Goal: Information Seeking & Learning: Learn about a topic

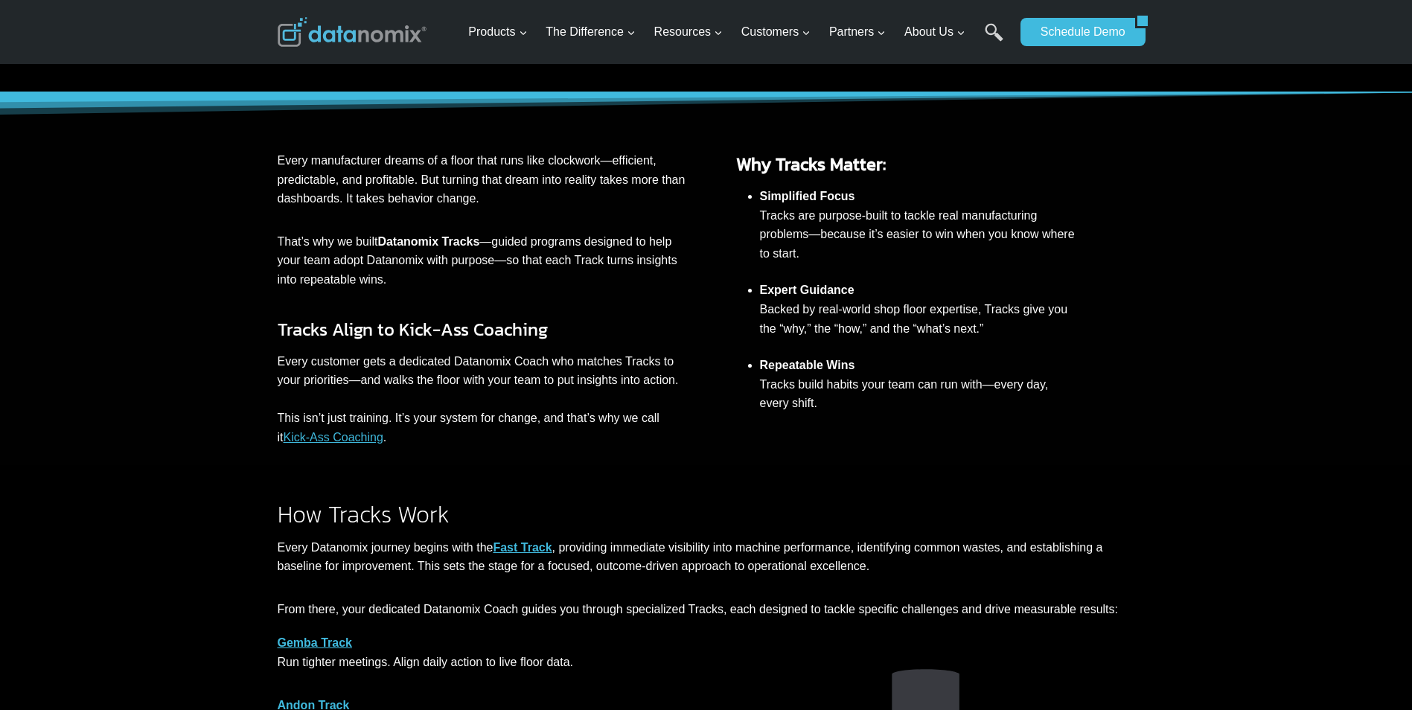
scroll to position [248, 0]
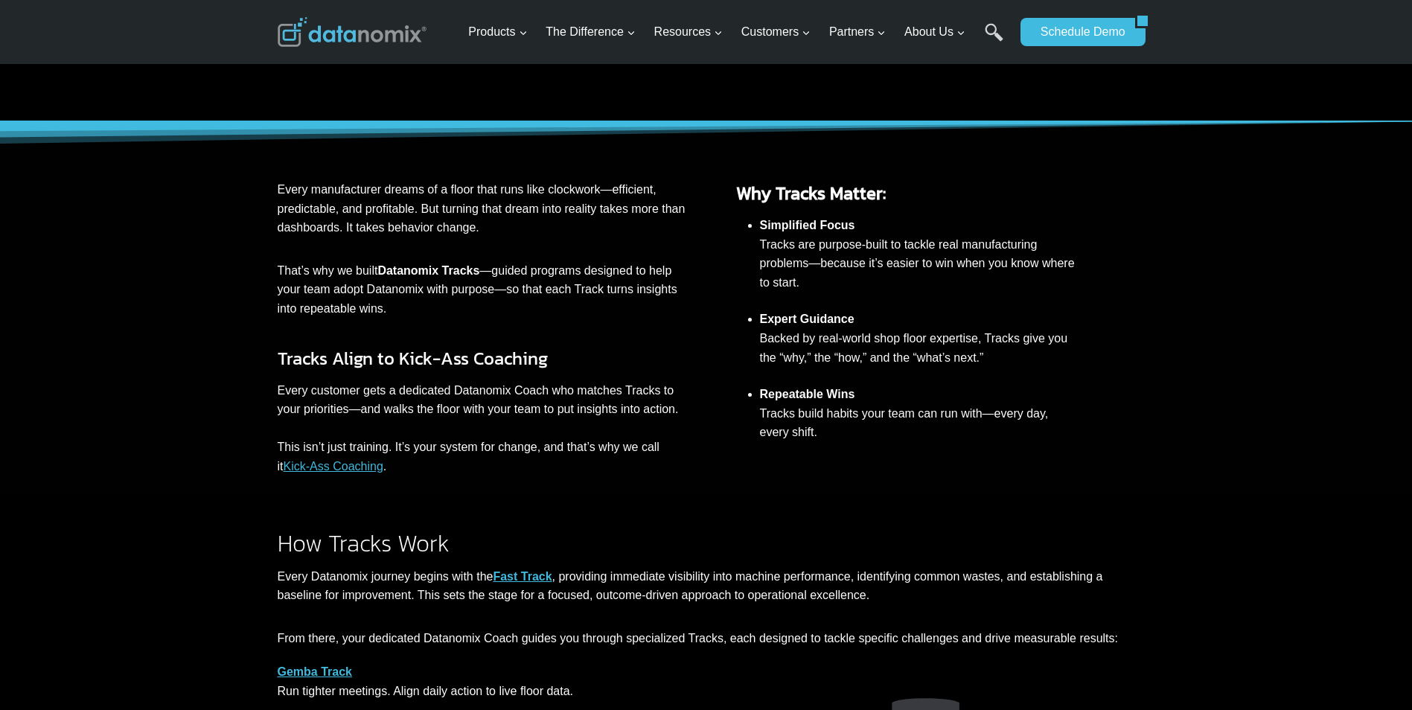
click at [337, 467] on link "Kick-Ass Coaching" at bounding box center [333, 466] width 100 height 13
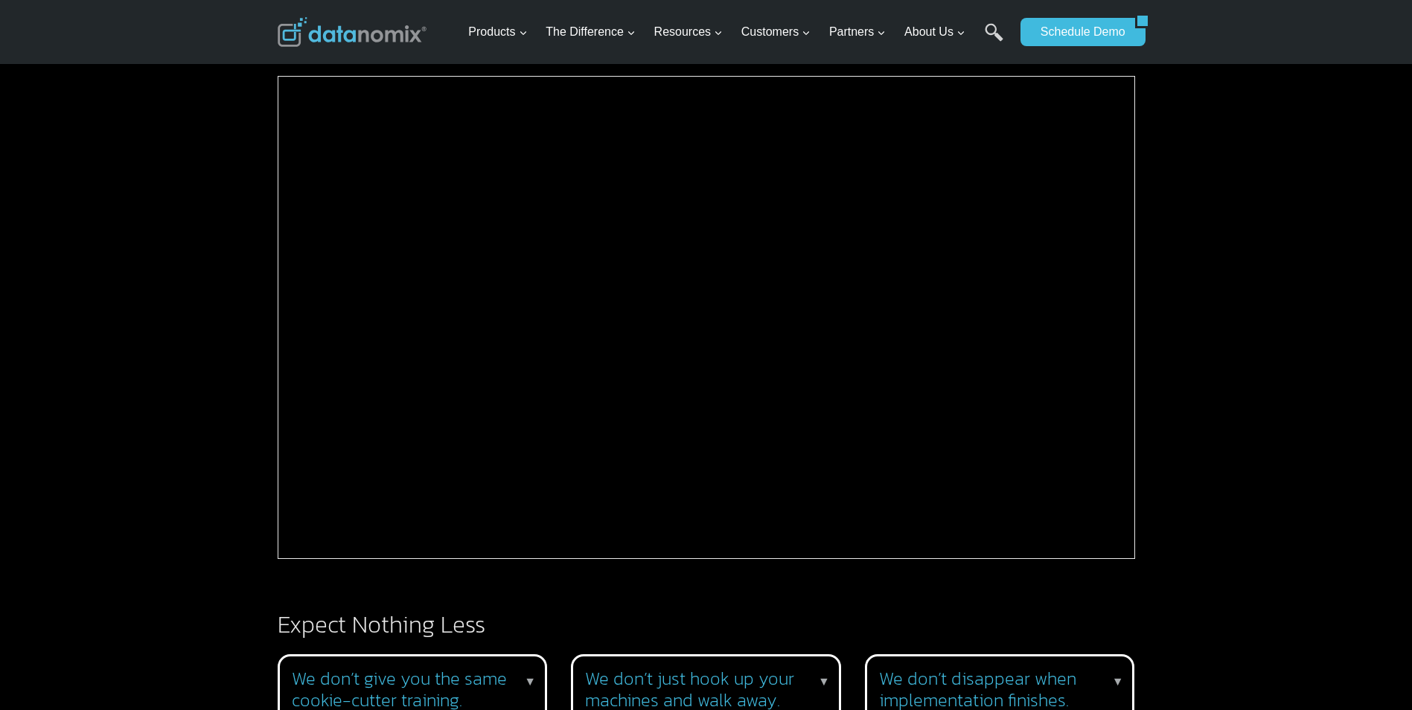
scroll to position [744, 0]
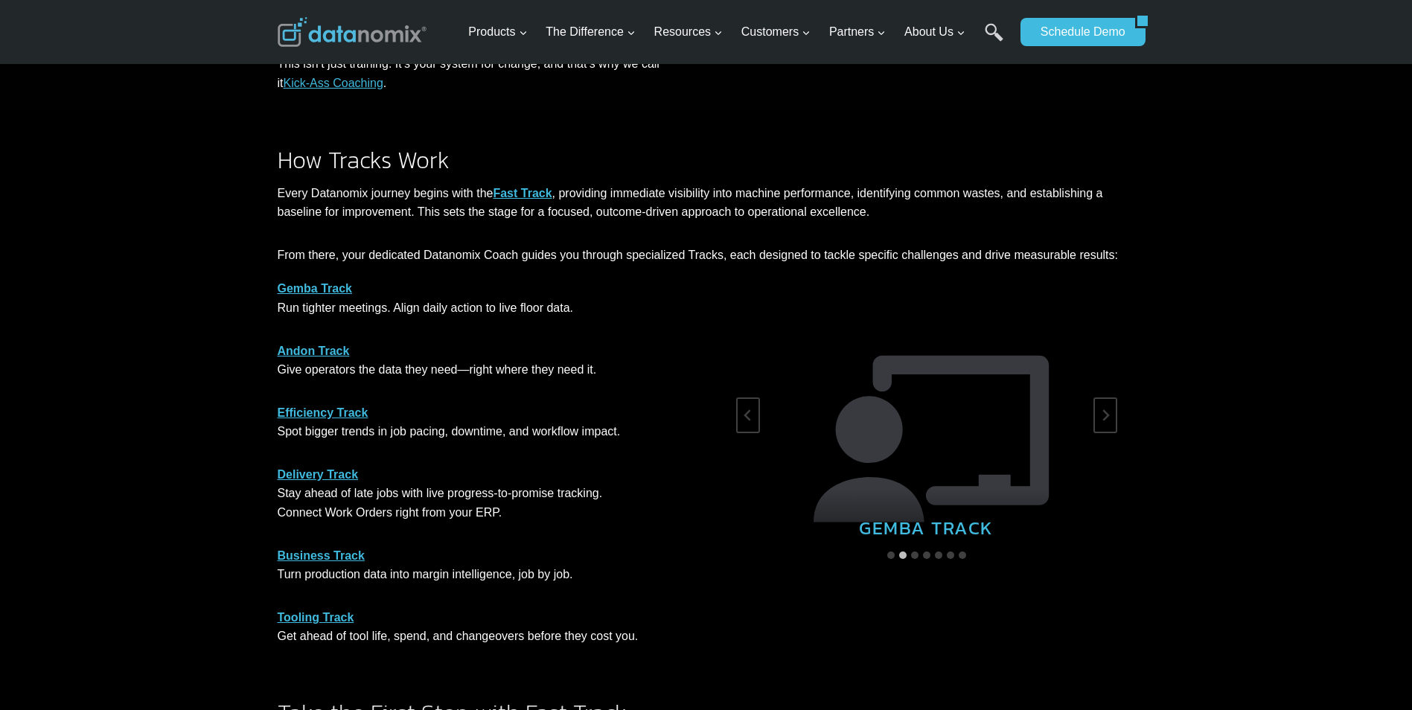
scroll to position [644, 0]
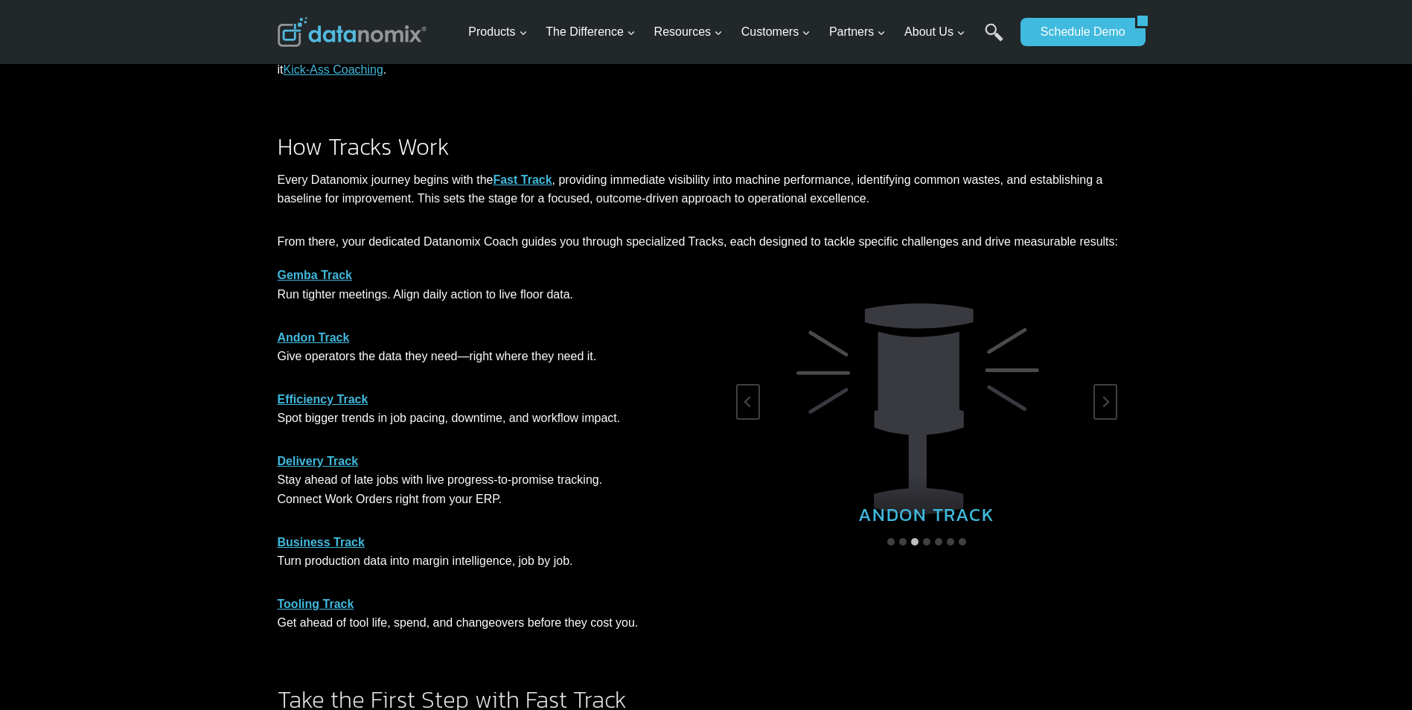
click at [523, 184] on link "Fast Track" at bounding box center [522, 179] width 59 height 13
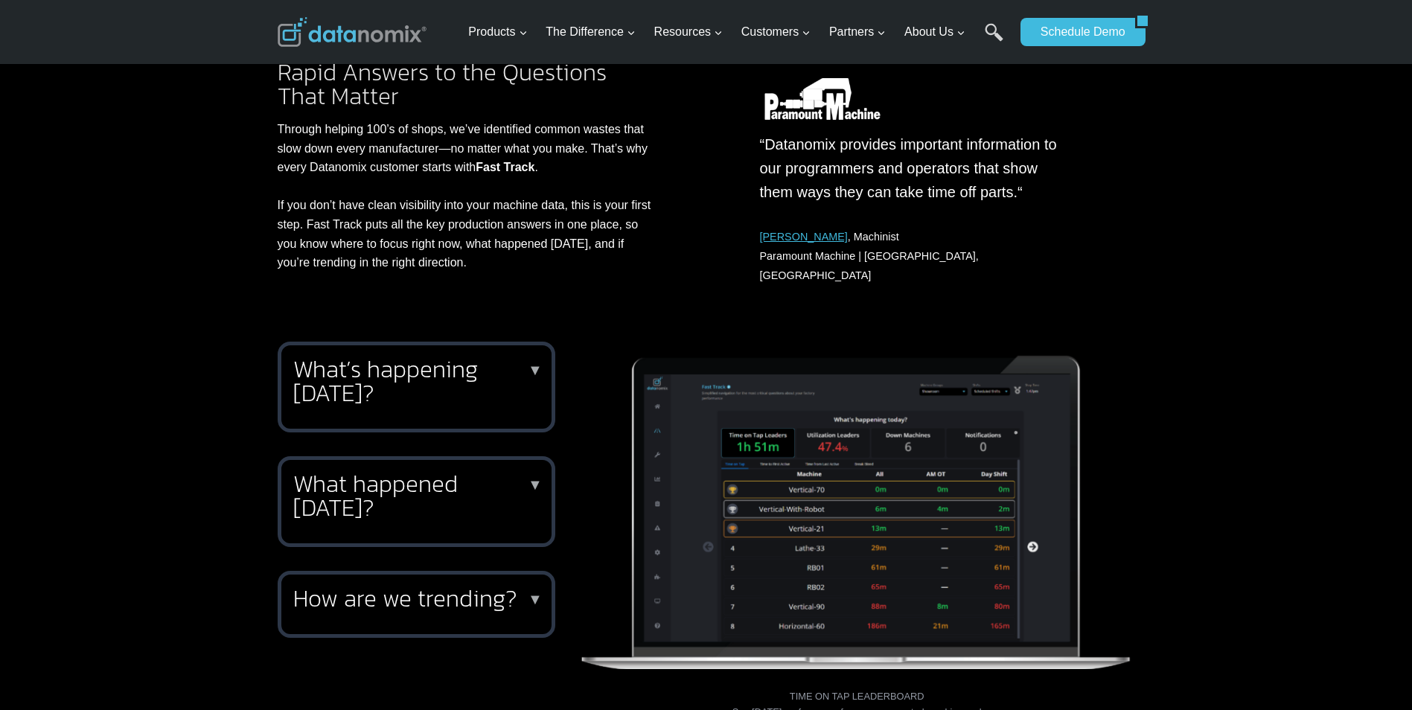
scroll to position [273, 0]
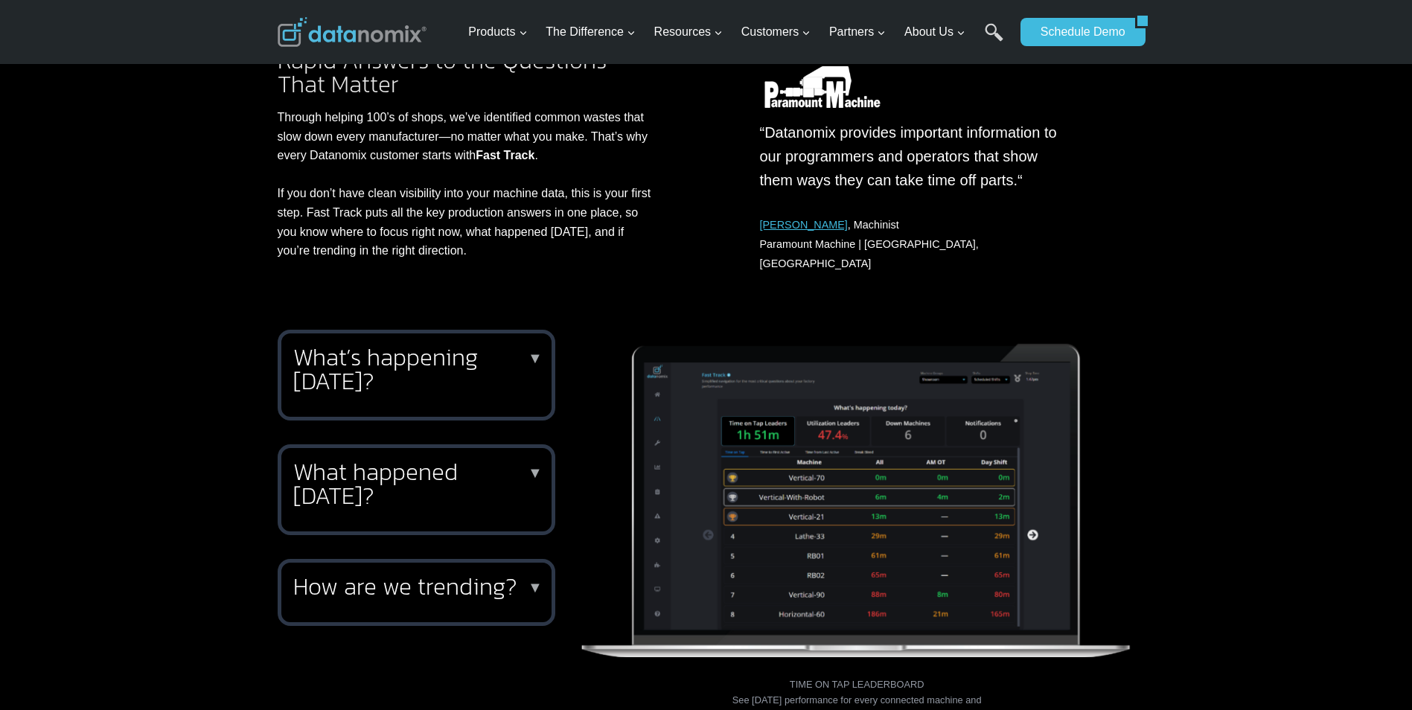
click at [536, 353] on p "▼" at bounding box center [535, 358] width 15 height 10
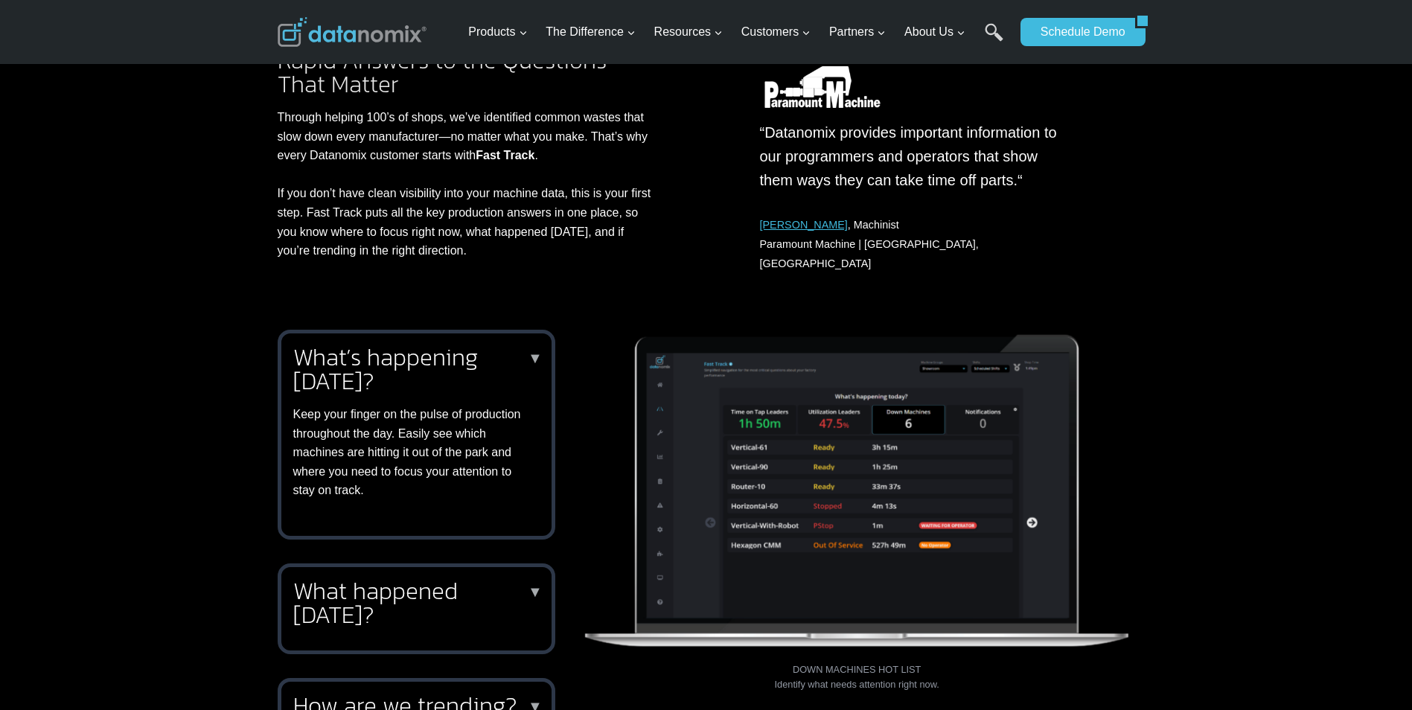
click at [1033, 510] on img at bounding box center [857, 493] width 556 height 327
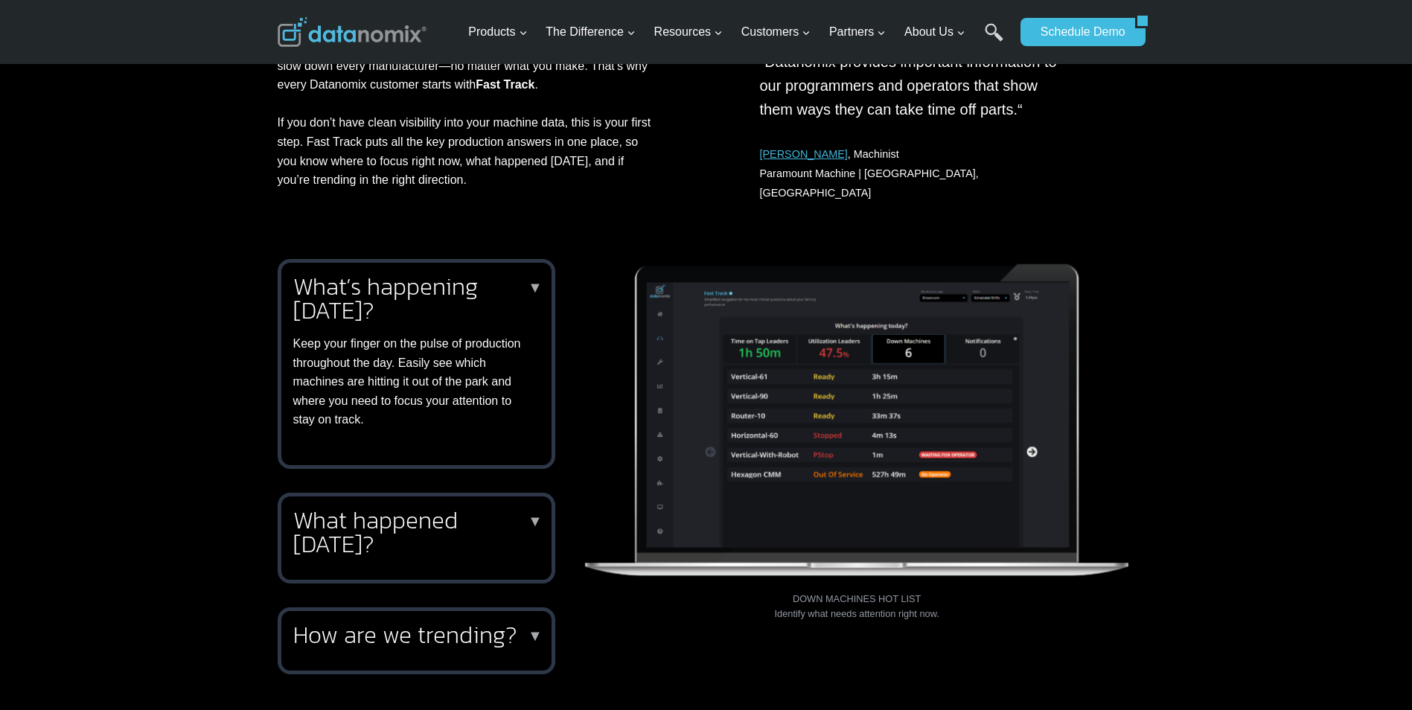
scroll to position [347, 0]
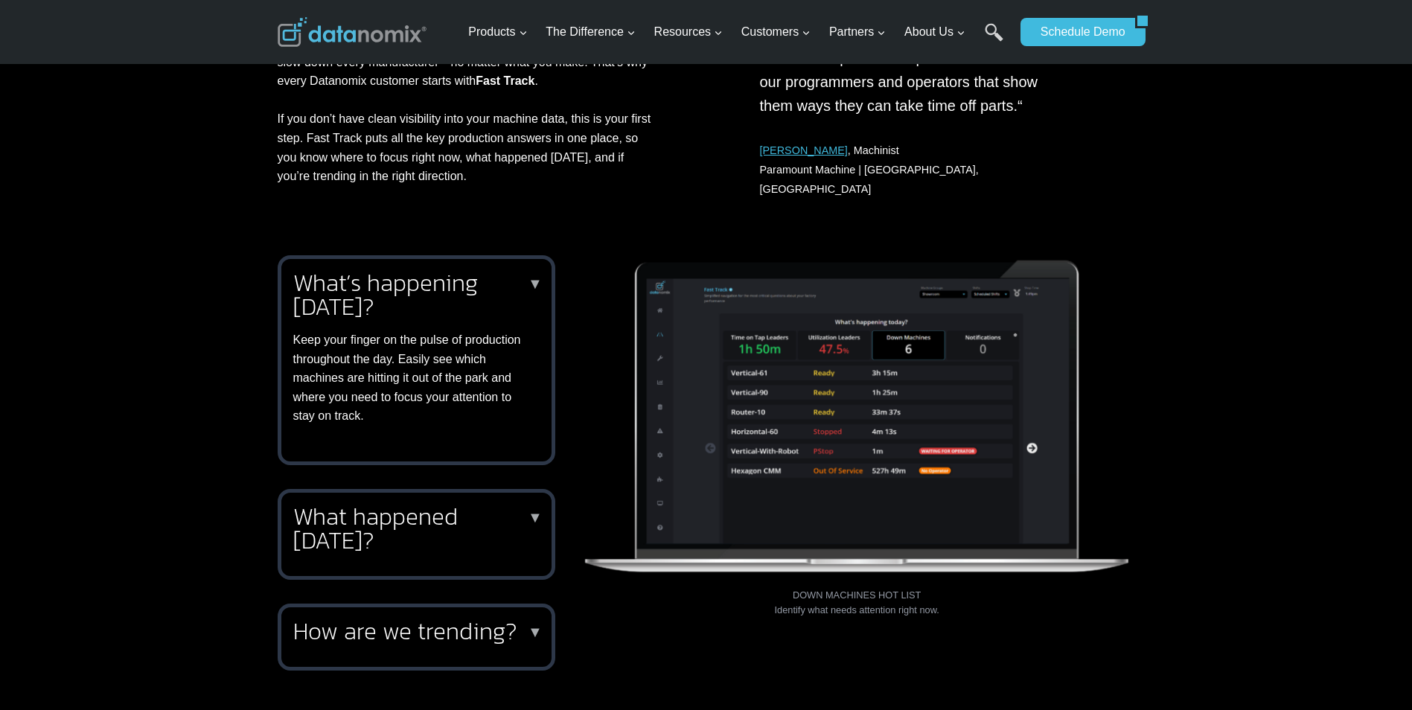
click at [474, 521] on h2 "What happened yesterday?" at bounding box center [413, 528] width 240 height 48
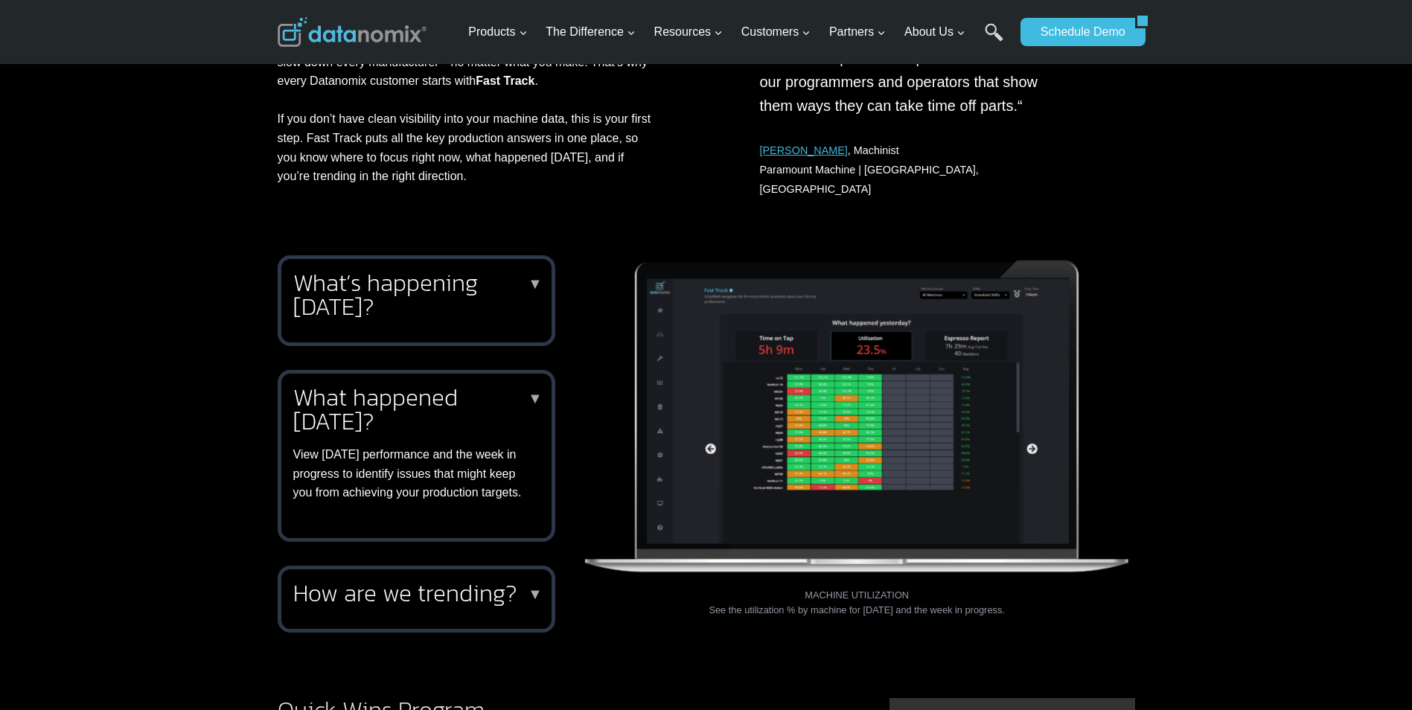
click at [415, 581] on h2 "How are we trending?" at bounding box center [413, 593] width 240 height 24
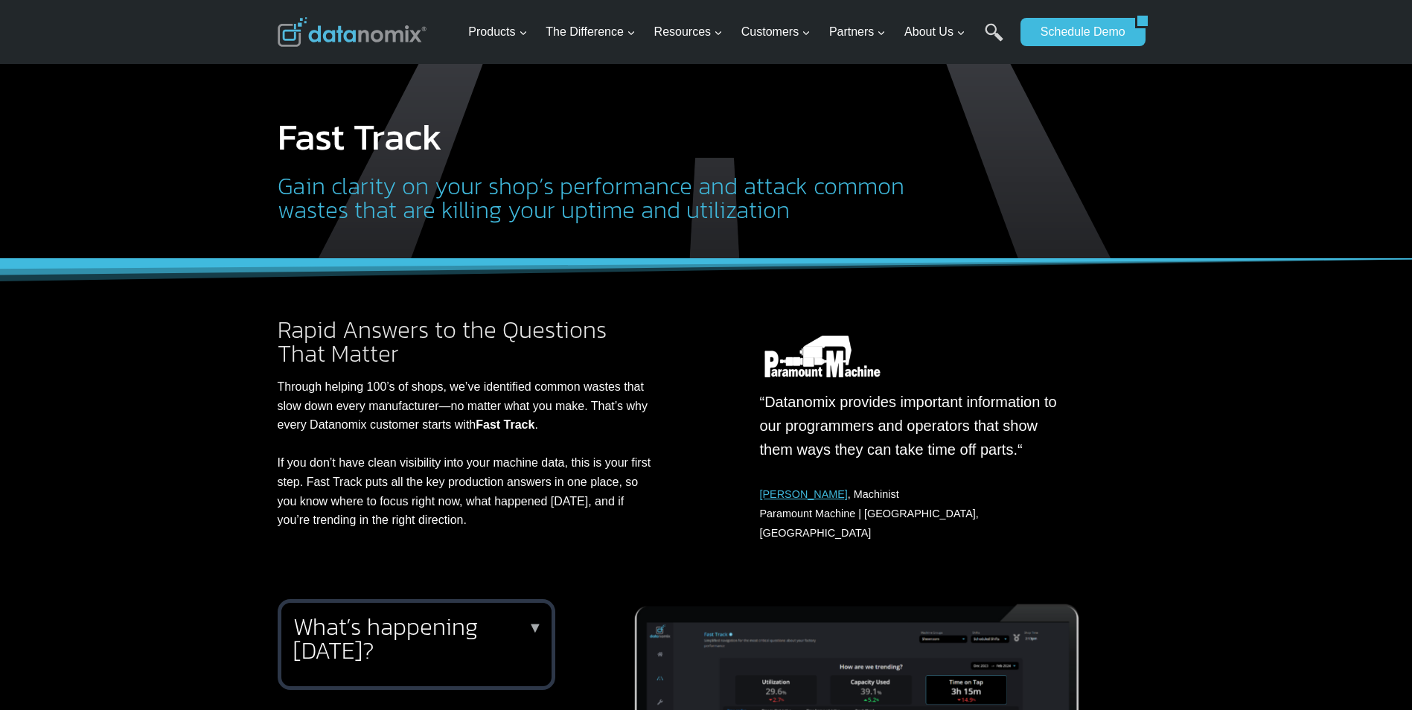
scroll to position [0, 0]
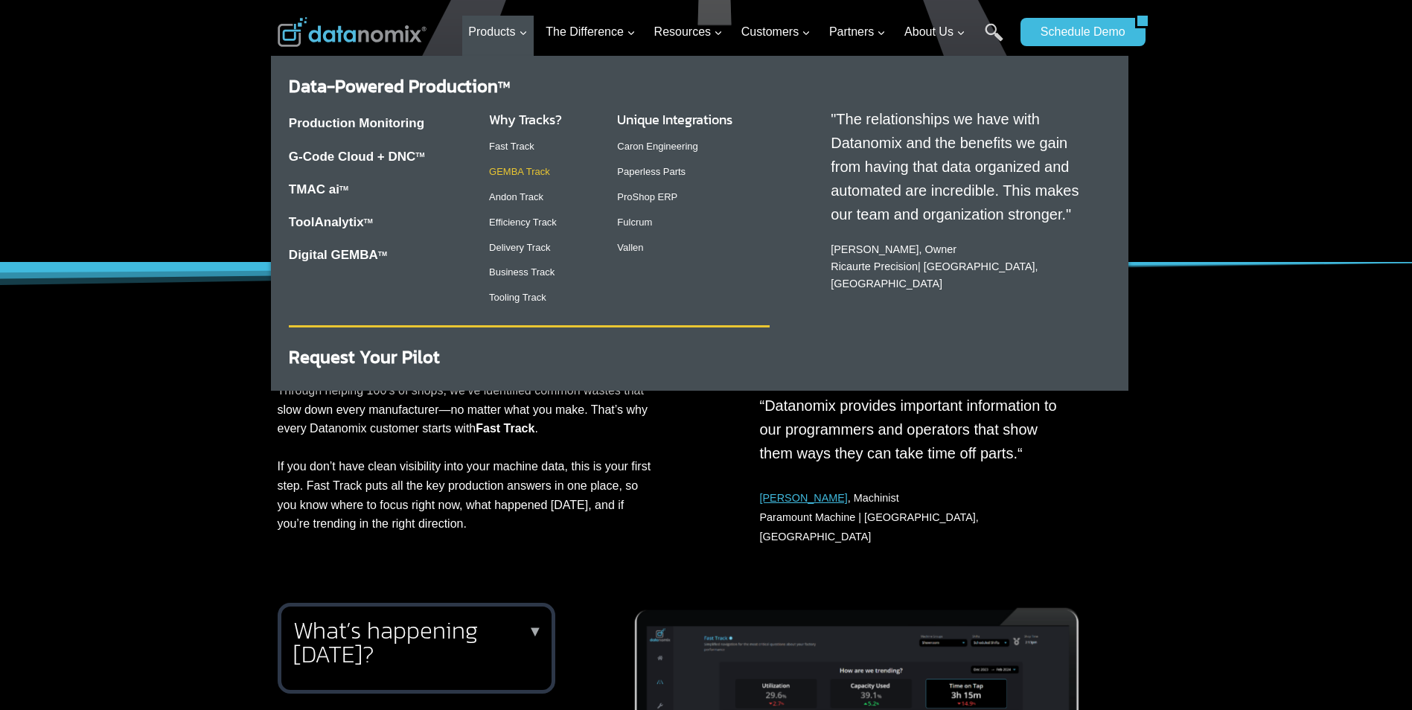
click at [513, 171] on link "GEMBA Track" at bounding box center [519, 171] width 61 height 11
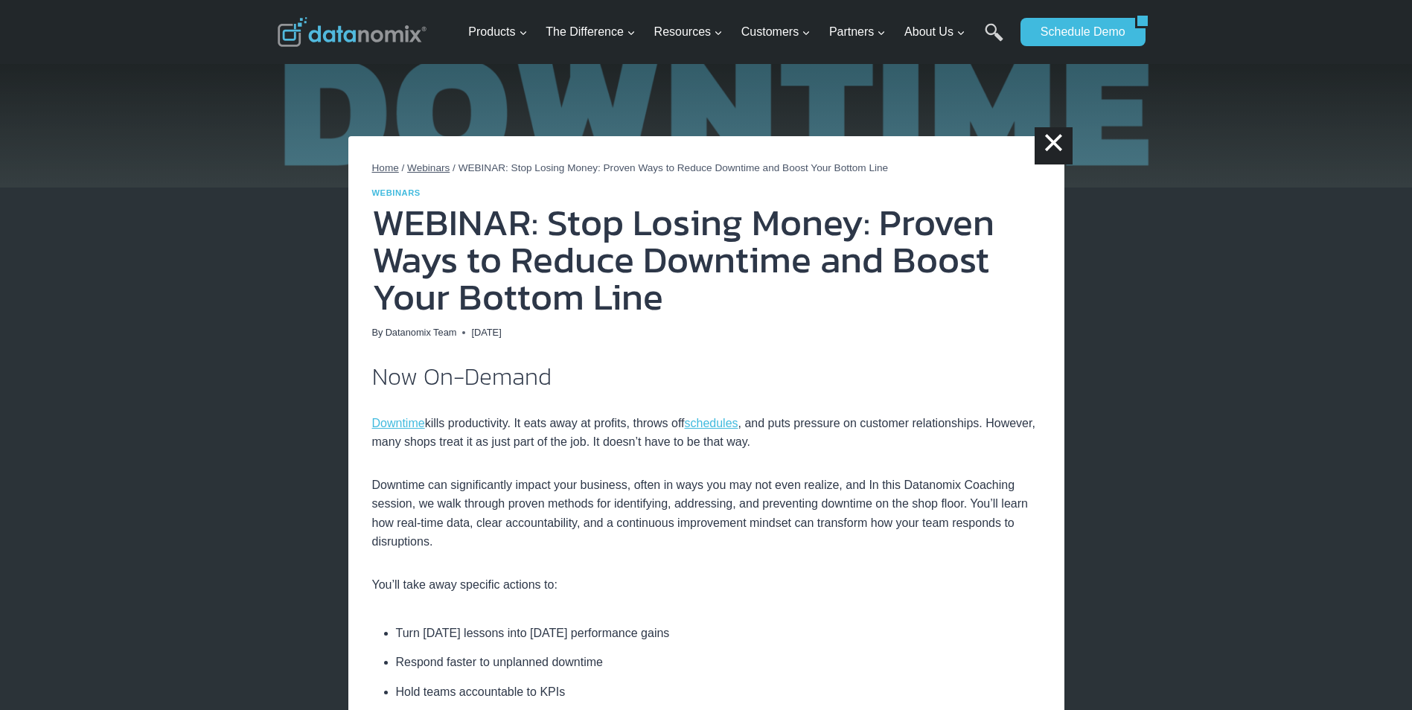
scroll to position [99, 0]
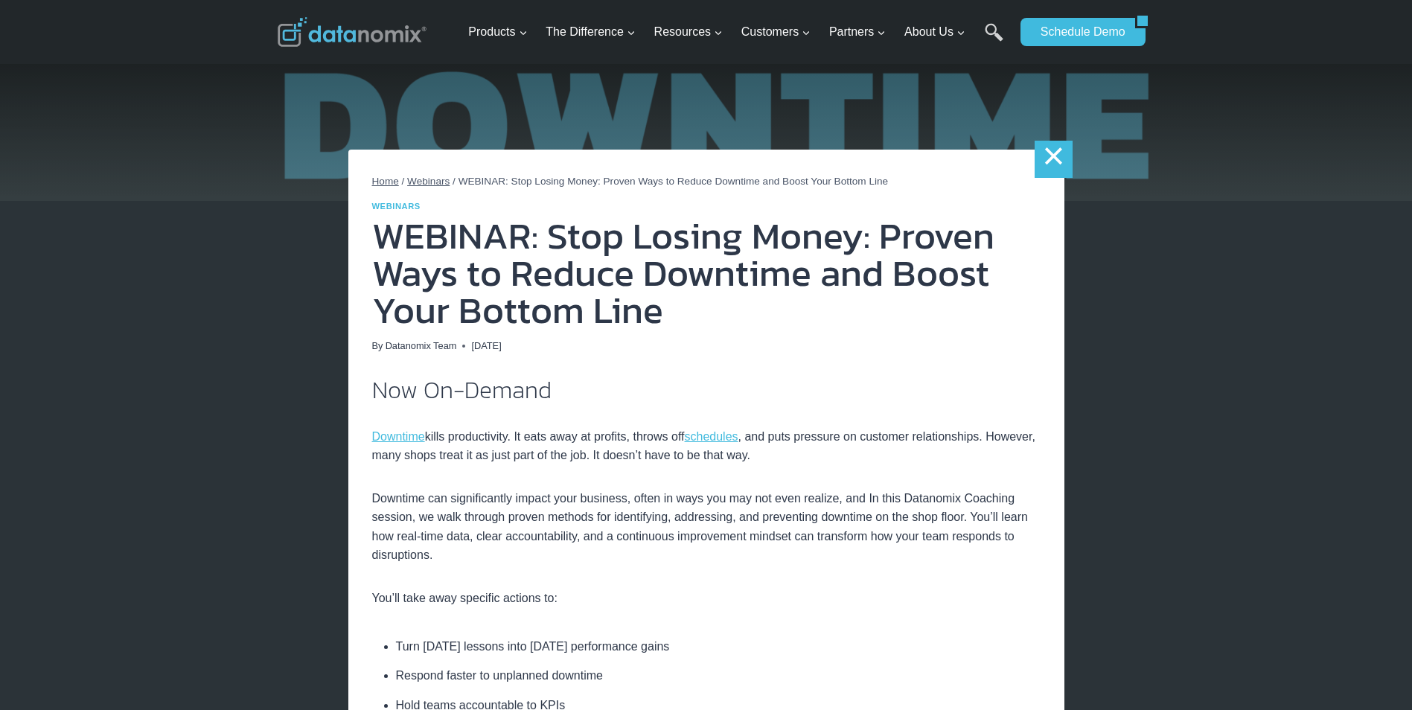
click at [1043, 154] on link "×" at bounding box center [1052, 159] width 37 height 37
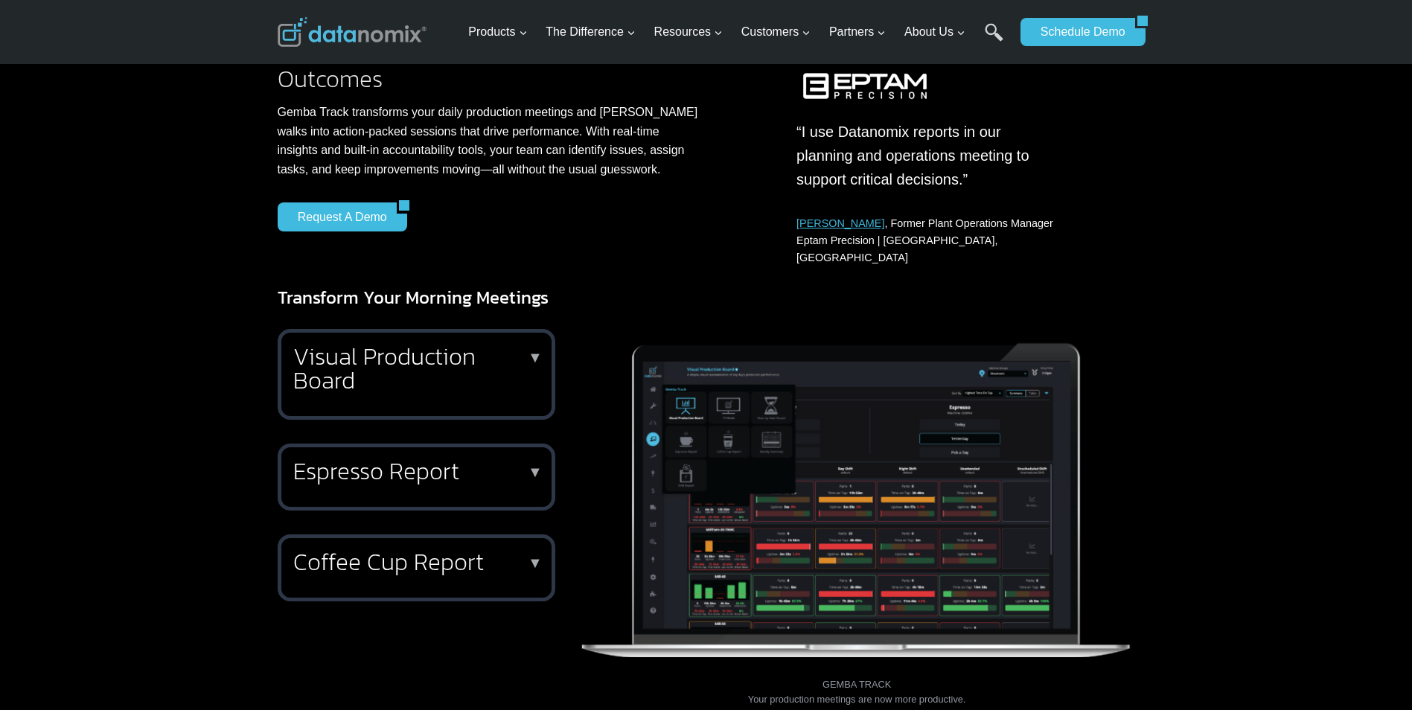
scroll to position [199, 0]
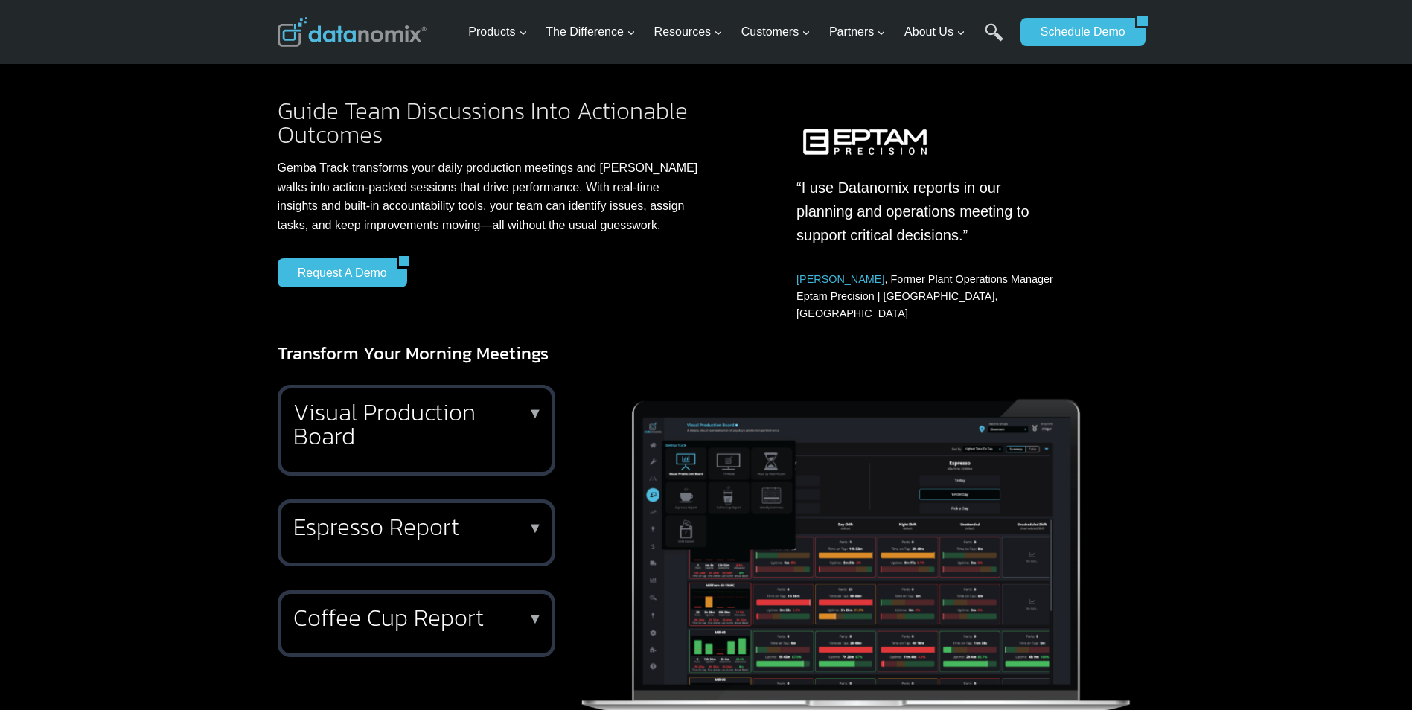
click at [540, 408] on p "▼" at bounding box center [535, 413] width 15 height 10
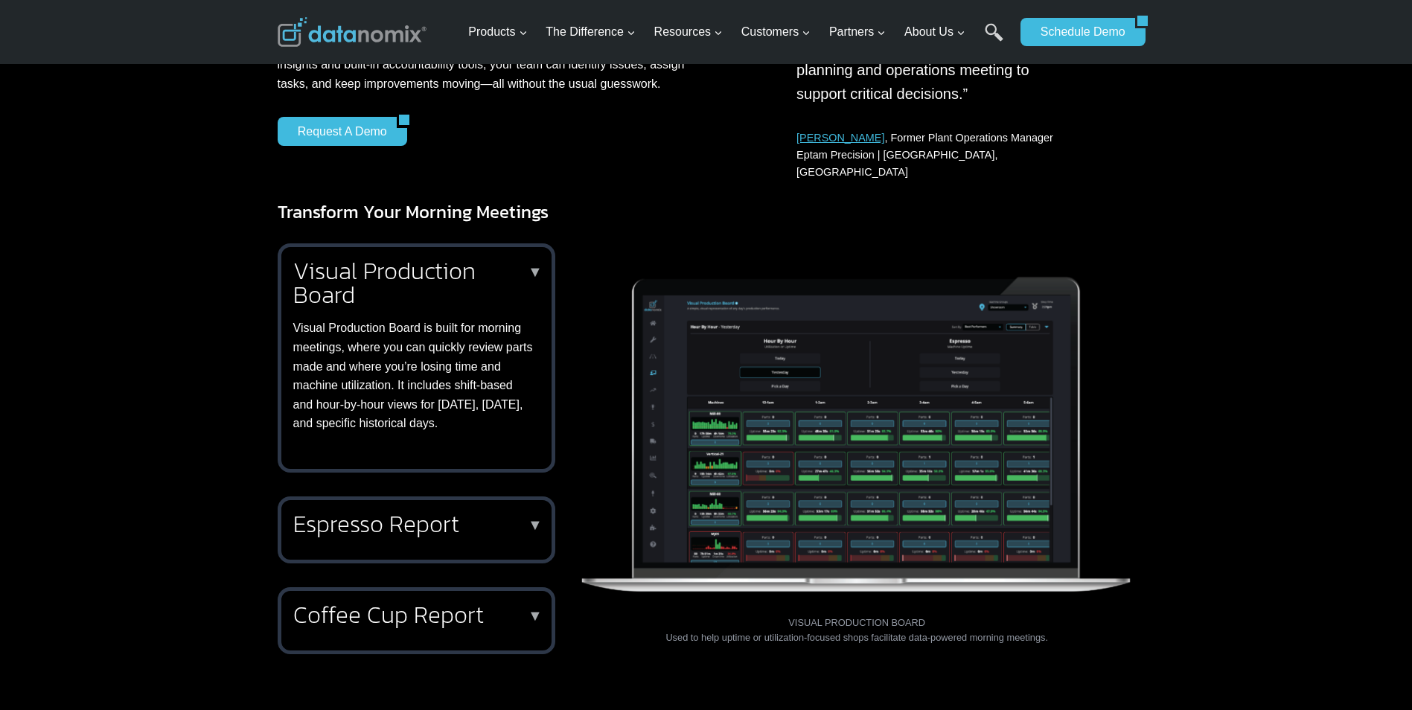
scroll to position [347, 0]
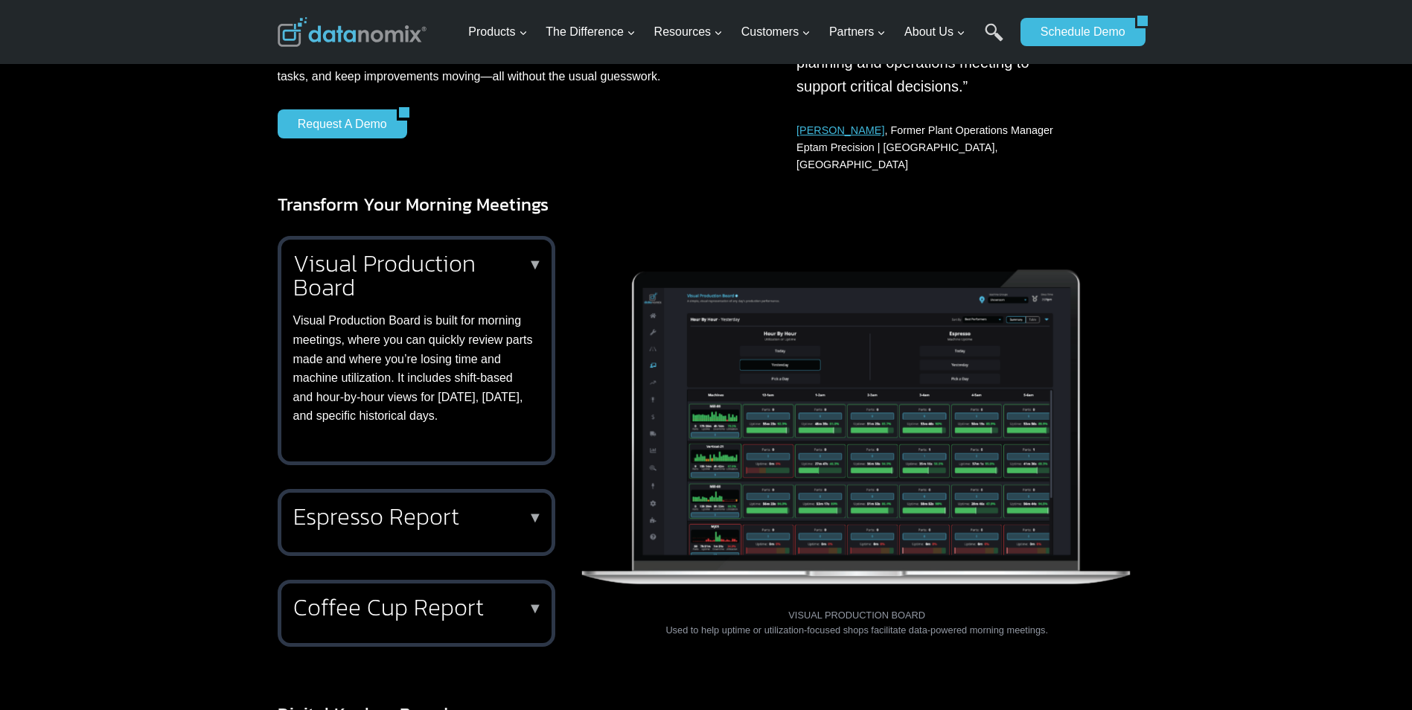
click at [471, 507] on h2 "Espresso Report" at bounding box center [413, 516] width 240 height 24
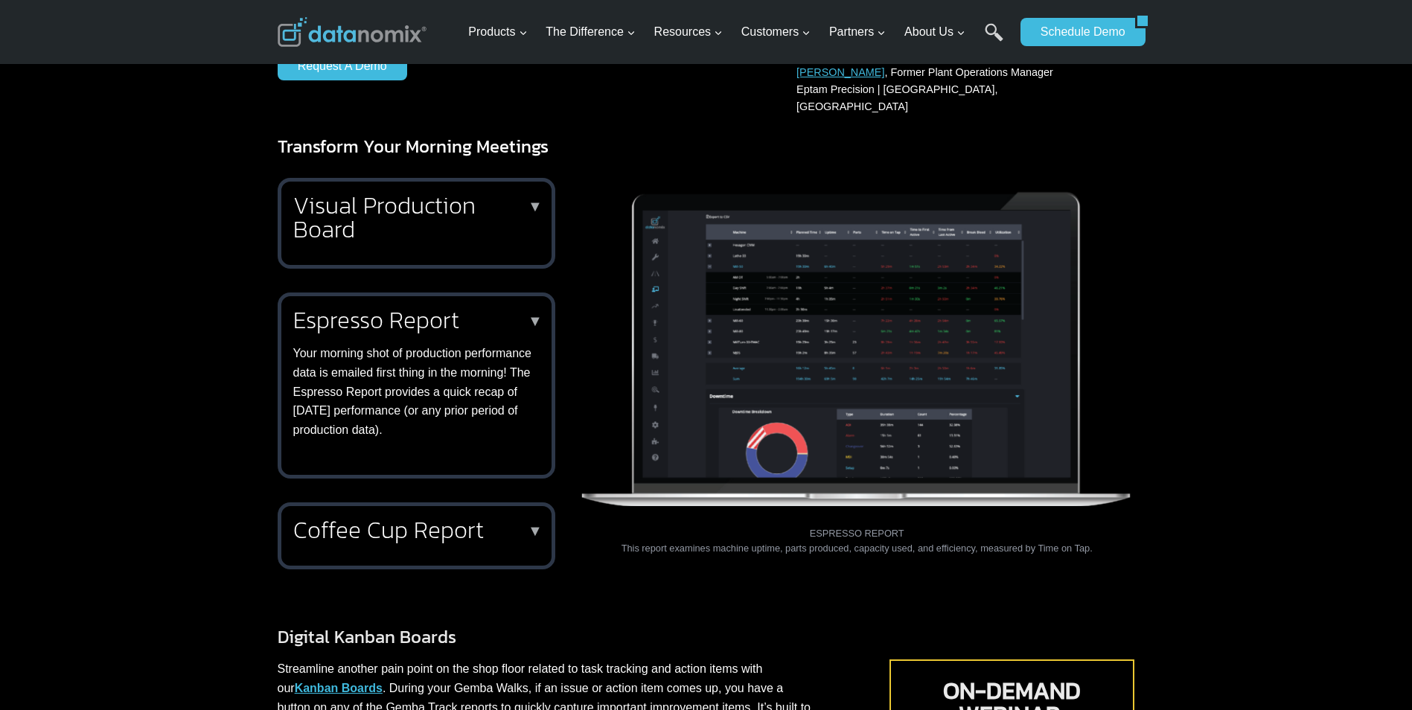
scroll to position [422, 0]
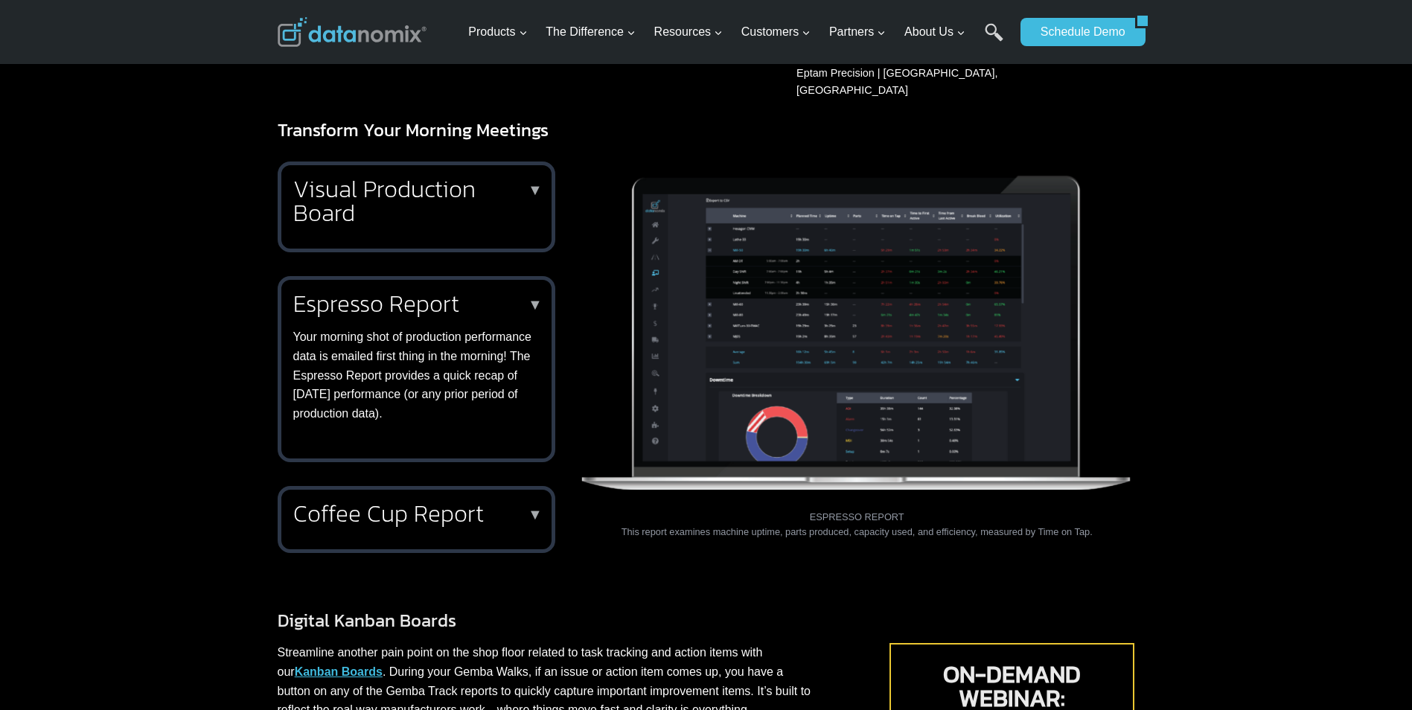
click at [462, 502] on h2 "Coffee Cup Report" at bounding box center [413, 514] width 240 height 24
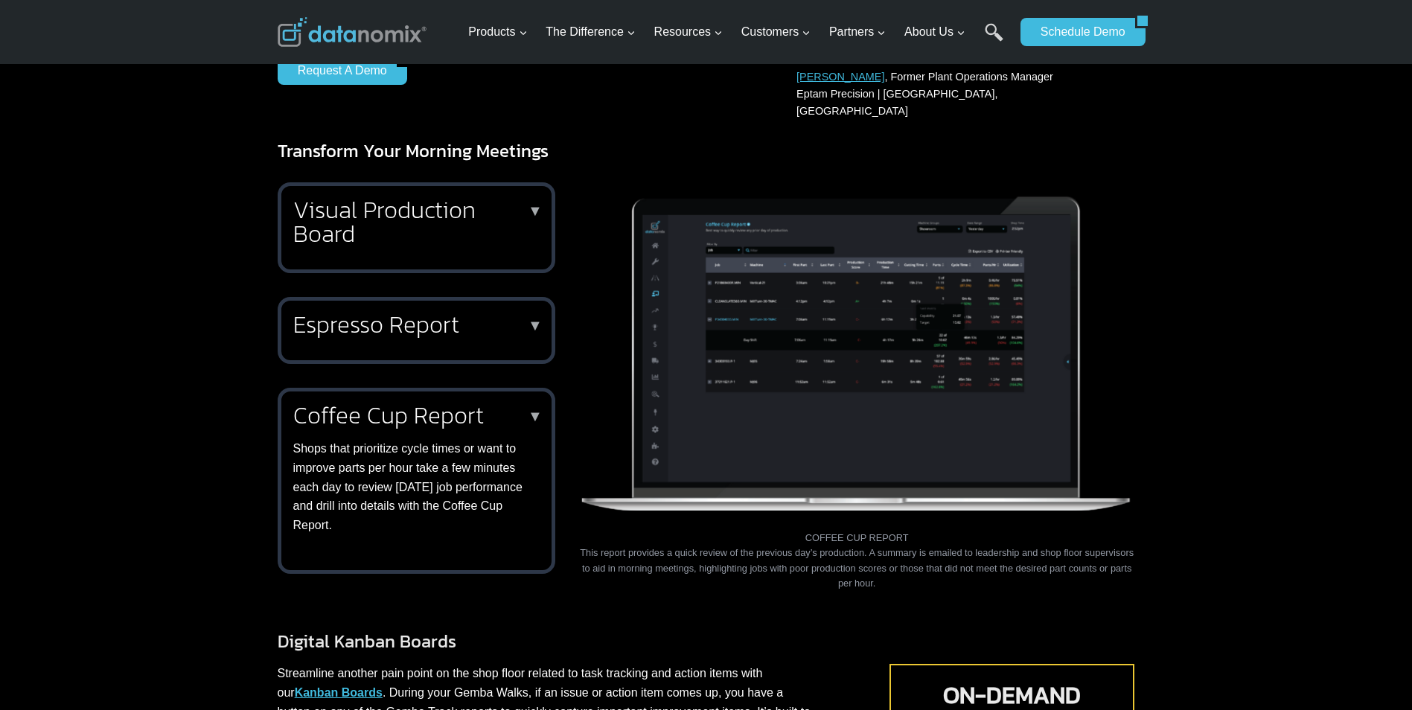
scroll to position [397, 0]
